Goal: Check status: Check status

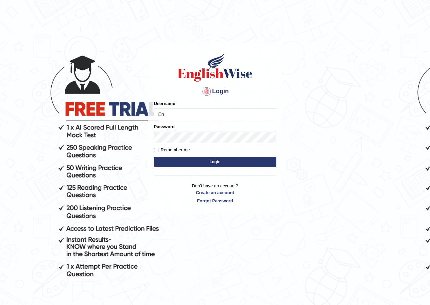
type input "E"
click at [168, 114] on input "[PERSON_NAME]" at bounding box center [215, 114] width 122 height 12
click at [176, 116] on input "Joanc_" at bounding box center [215, 114] width 122 height 12
type input "Joanc_parramatta"
click at [217, 163] on button "Login" at bounding box center [215, 162] width 122 height 10
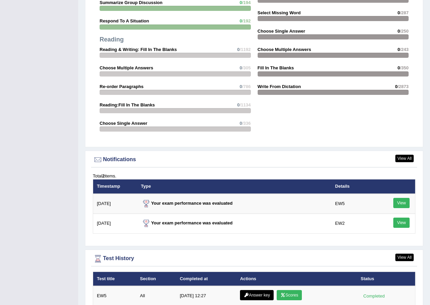
scroll to position [781, 0]
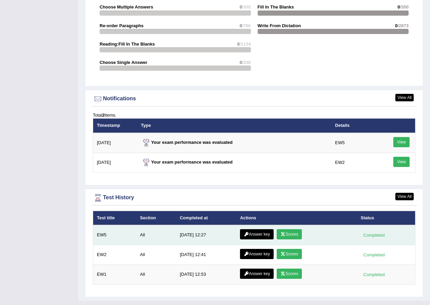
click at [287, 232] on link "Scores" at bounding box center [289, 234] width 25 height 10
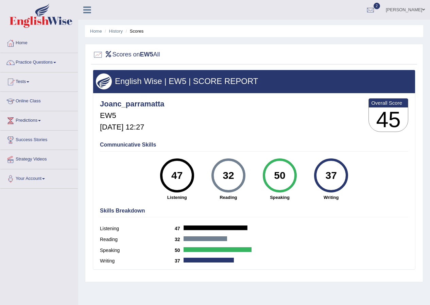
click at [422, 11] on span at bounding box center [423, 9] width 3 height 4
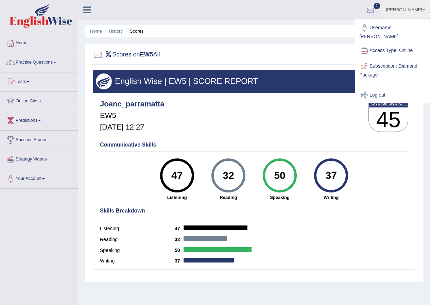
click at [236, 52] on div at bounding box center [254, 55] width 322 height 14
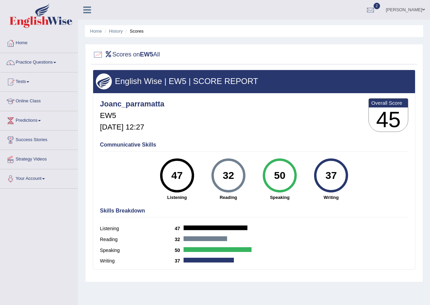
click at [28, 42] on link "Home" at bounding box center [38, 42] width 77 height 17
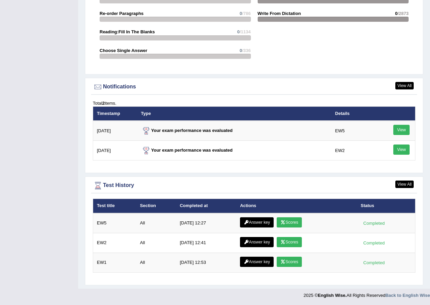
scroll to position [751, 0]
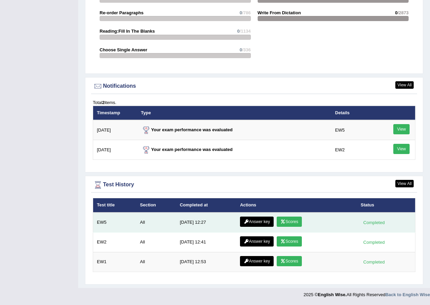
click at [288, 222] on link "Scores" at bounding box center [289, 221] width 25 height 10
